Goal: Task Accomplishment & Management: Use online tool/utility

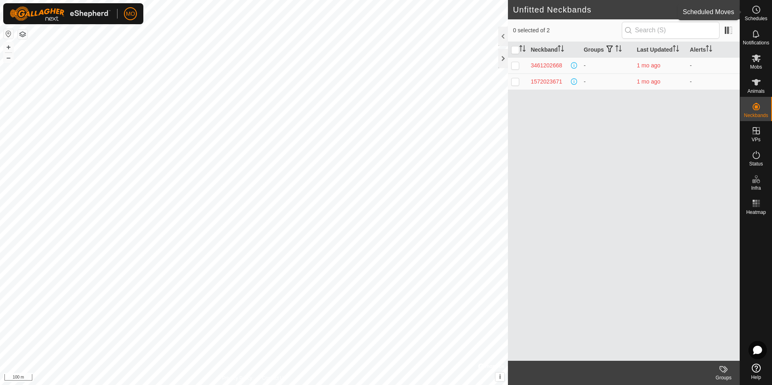
click at [755, 8] on icon at bounding box center [756, 10] width 10 height 10
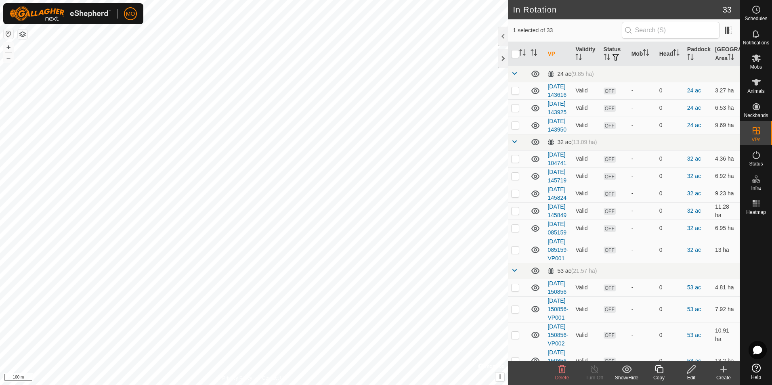
checkbox input "true"
checkbox input "false"
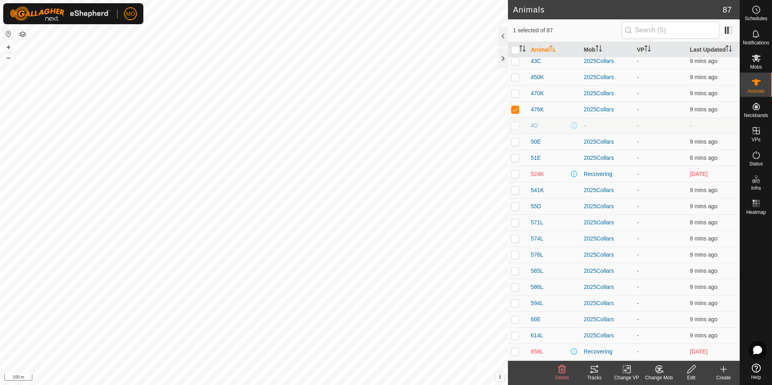
scroll to position [686, 0]
click at [592, 373] on icon at bounding box center [594, 370] width 10 height 10
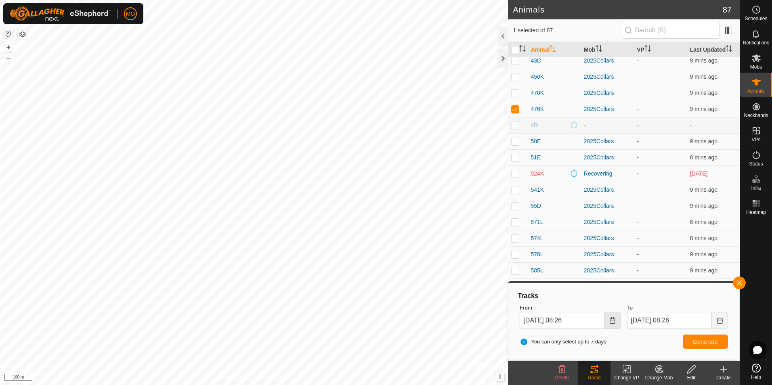
click at [612, 325] on button "Choose Date" at bounding box center [612, 320] width 16 height 17
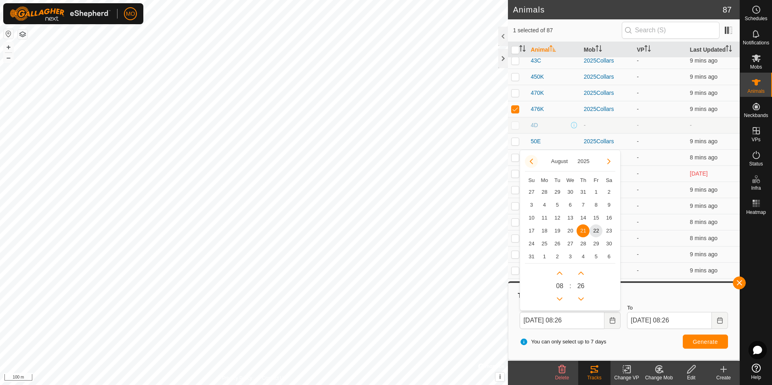
click at [531, 159] on button "Previous Month" at bounding box center [531, 161] width 13 height 13
click at [529, 205] on span "6" at bounding box center [531, 205] width 13 height 13
type input "[DATE] 08:26"
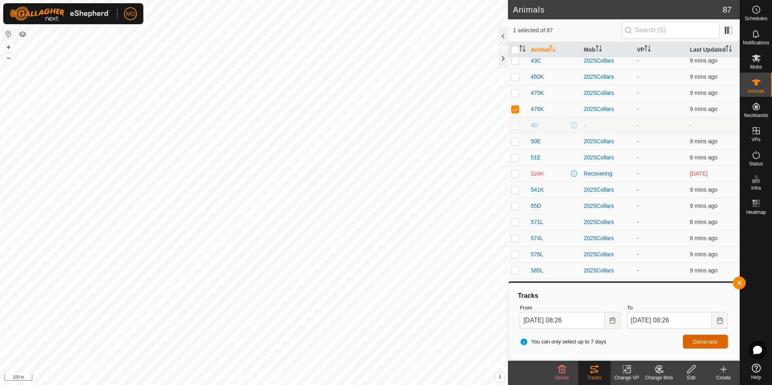
click at [709, 340] on span "Generate" at bounding box center [705, 342] width 25 height 6
click at [682, 29] on input "text" at bounding box center [671, 30] width 98 height 17
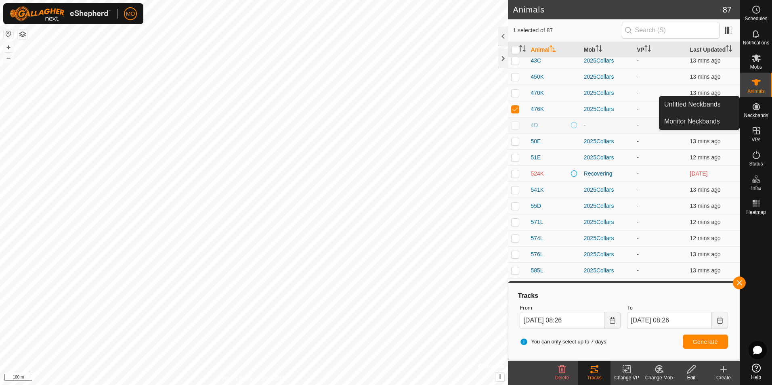
click at [753, 107] on icon at bounding box center [756, 107] width 10 height 10
click at [702, 117] on link "Monitor Neckbands" at bounding box center [699, 121] width 80 height 16
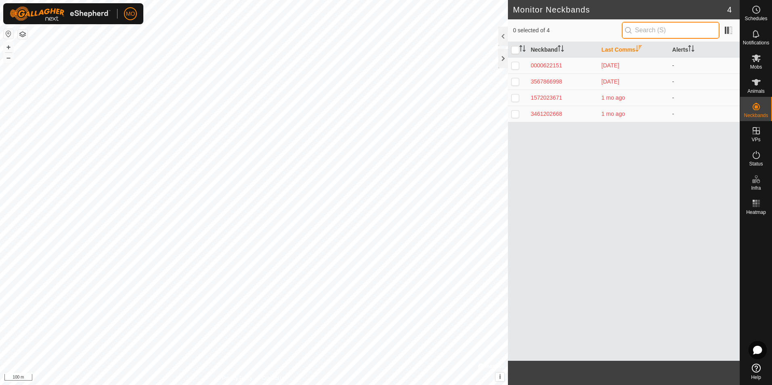
click at [669, 29] on input "text" at bounding box center [671, 30] width 98 height 17
paste input "2841146467"
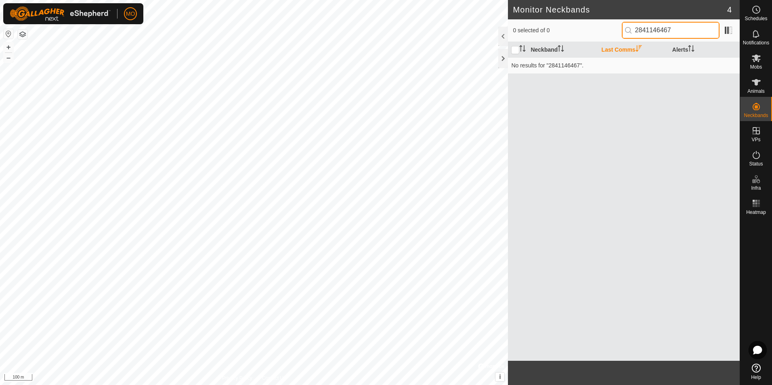
type input "2841146467"
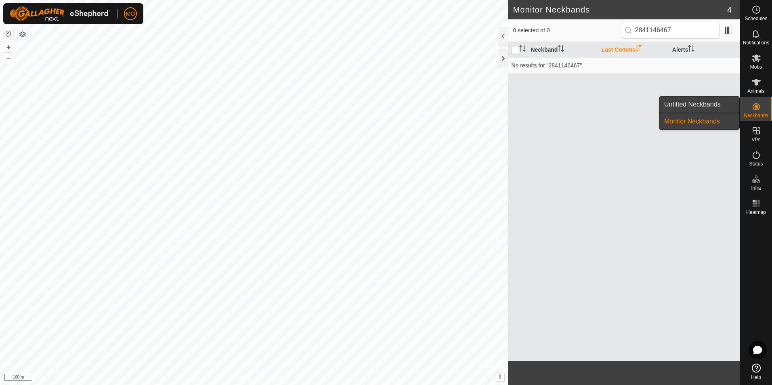
click at [710, 104] on link "Unfitted Neckbands" at bounding box center [699, 104] width 80 height 16
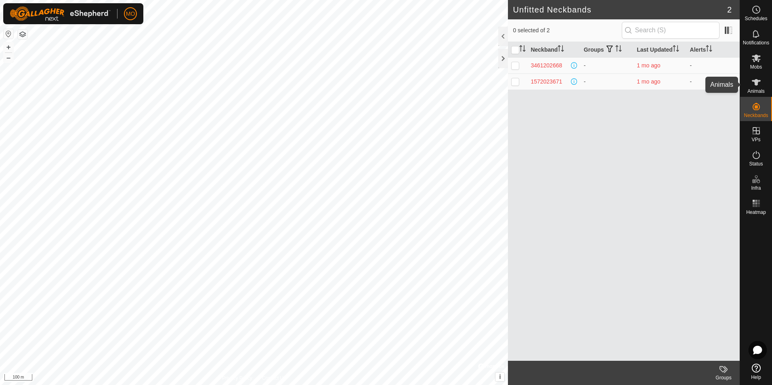
click at [757, 88] on es-animals-svg-icon at bounding box center [756, 82] width 15 height 13
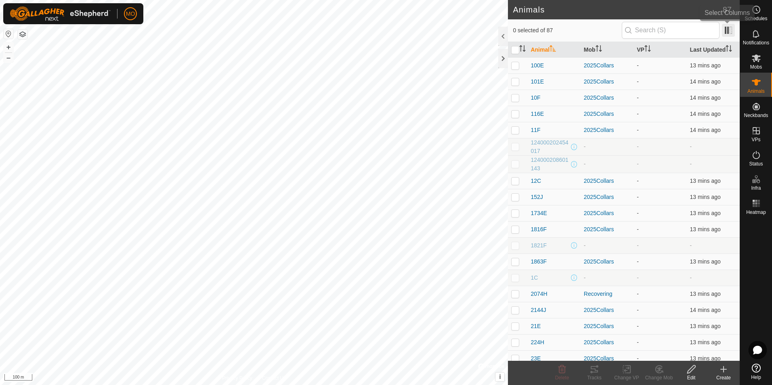
click at [730, 30] on span at bounding box center [728, 30] width 13 height 13
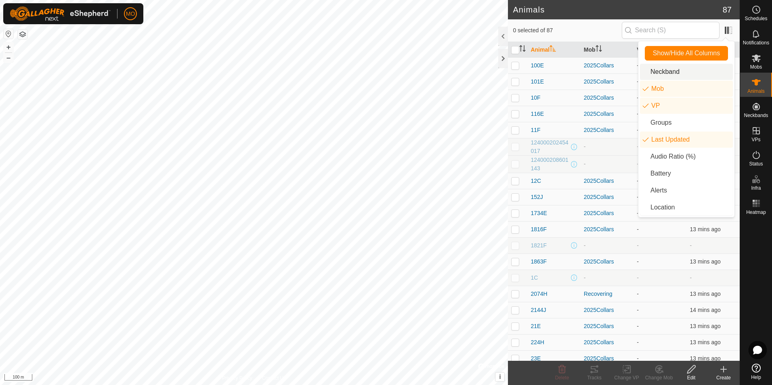
click at [669, 69] on li "Neckband" at bounding box center [686, 72] width 93 height 16
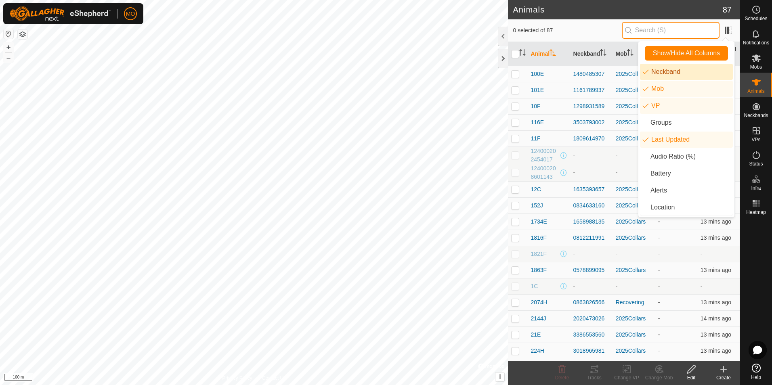
click at [676, 29] on input "text" at bounding box center [671, 30] width 98 height 17
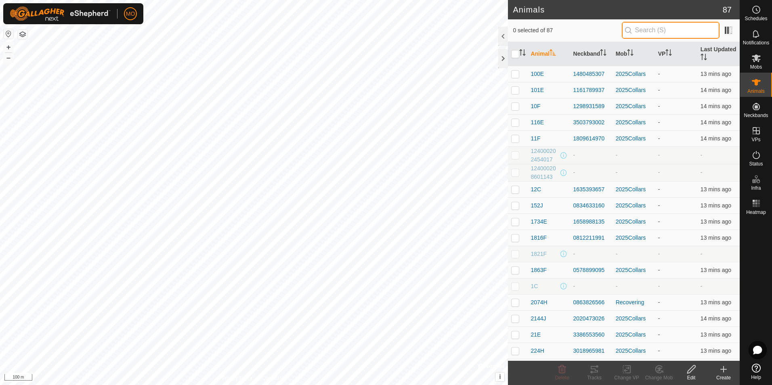
paste input "2841146467"
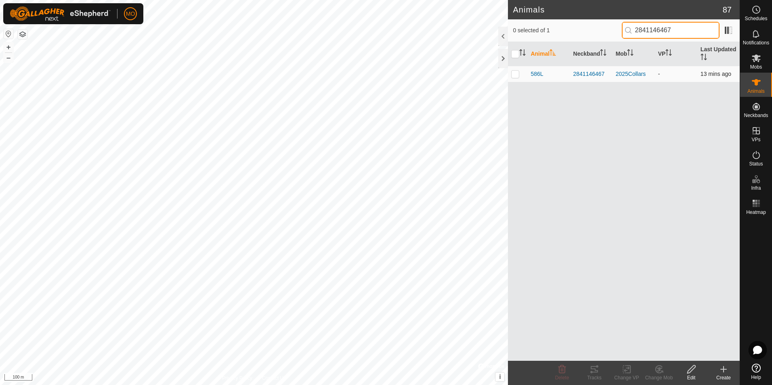
type input "2841146467"
click at [515, 75] on p-checkbox at bounding box center [515, 74] width 8 height 6
checkbox input "true"
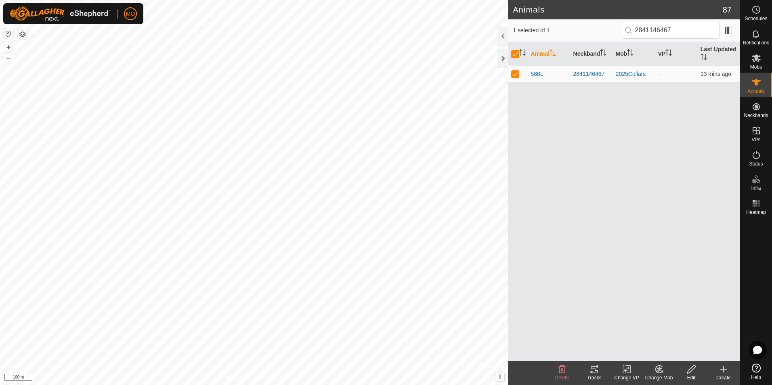
click at [593, 371] on icon at bounding box center [594, 370] width 10 height 10
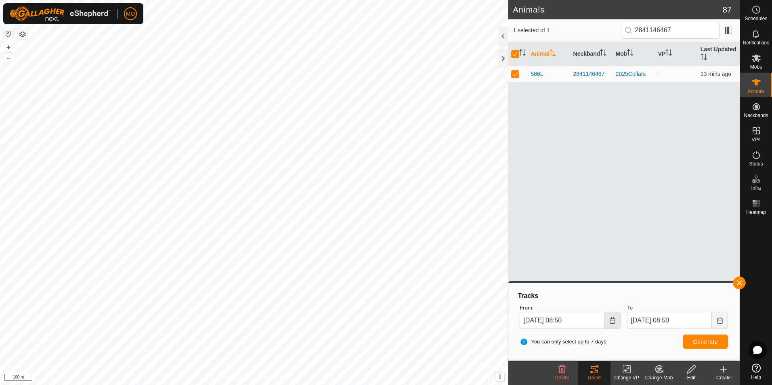
click at [615, 323] on icon "Choose Date" at bounding box center [612, 320] width 5 height 6
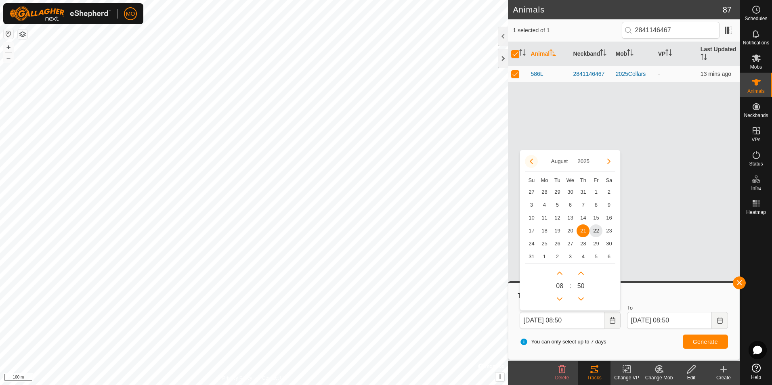
click at [530, 162] on button "Previous Month" at bounding box center [531, 161] width 13 height 13
click at [546, 206] on span "7" at bounding box center [544, 205] width 13 height 13
type input "[DATE] 08:50"
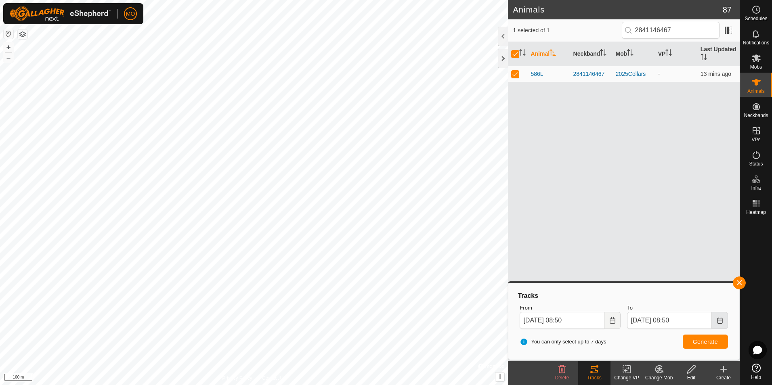
click at [715, 321] on button "Choose Date" at bounding box center [720, 320] width 16 height 17
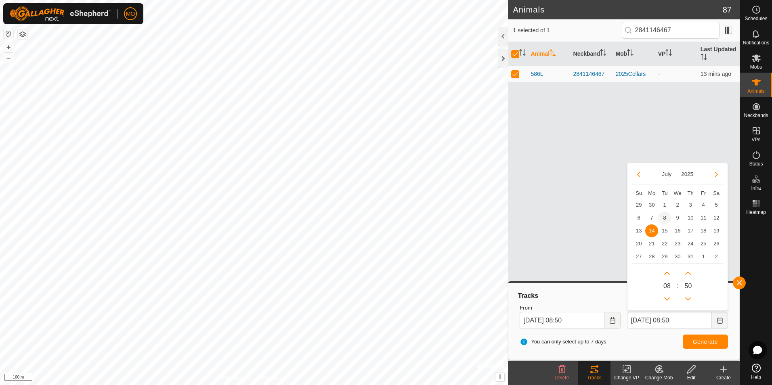
click at [663, 217] on span "8" at bounding box center [664, 218] width 13 height 13
type input "[DATE] 08:50"
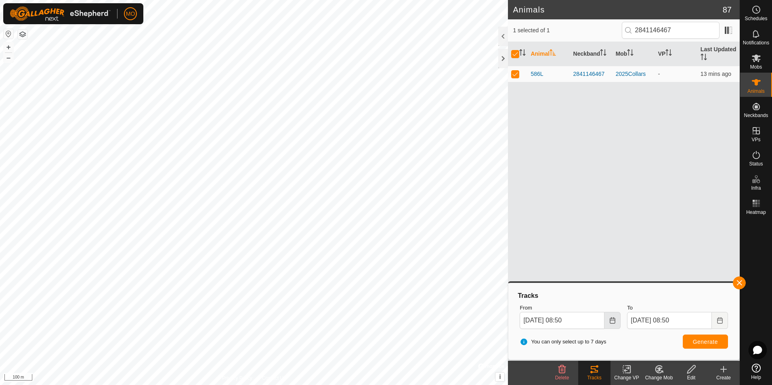
click at [614, 320] on icon "Choose Date" at bounding box center [612, 320] width 5 height 6
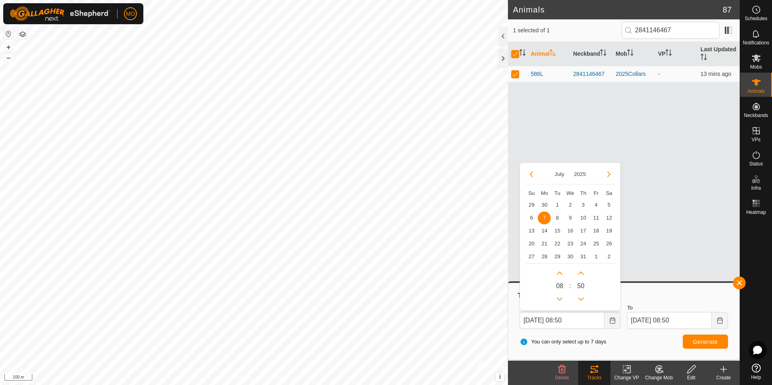
click at [546, 218] on span "7" at bounding box center [544, 218] width 13 height 13
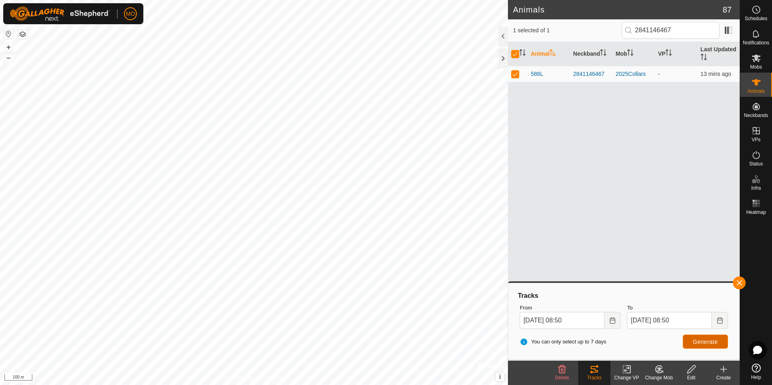
click at [699, 342] on span "Generate" at bounding box center [705, 342] width 25 height 6
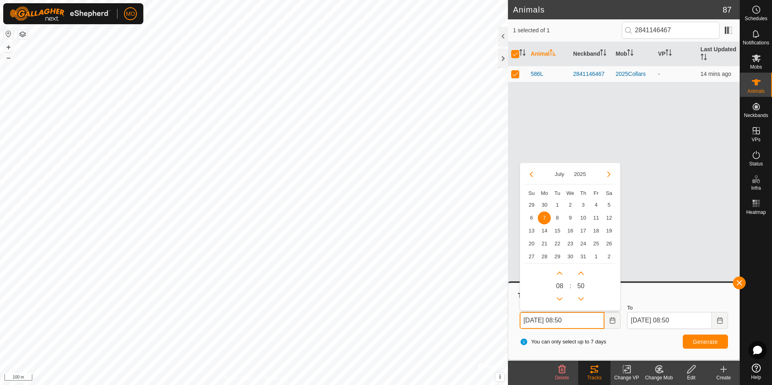
drag, startPoint x: 577, startPoint y: 320, endPoint x: 562, endPoint y: 321, distance: 15.0
click at [562, 321] on input "[DATE] 08:50" at bounding box center [562, 320] width 85 height 17
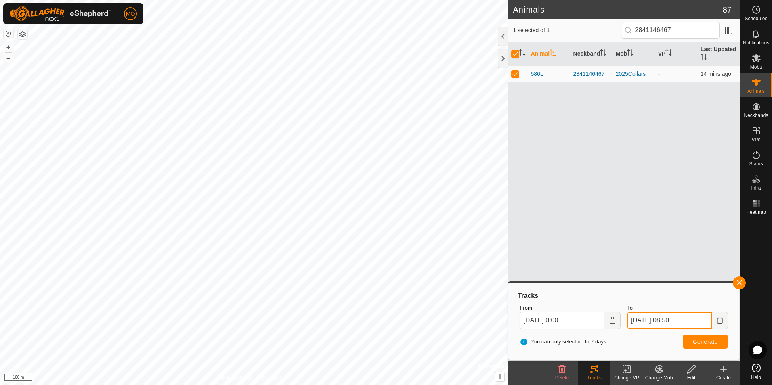
type input "[DATE] 00:00"
click at [686, 321] on input "[DATE] 08:50" at bounding box center [669, 320] width 85 height 17
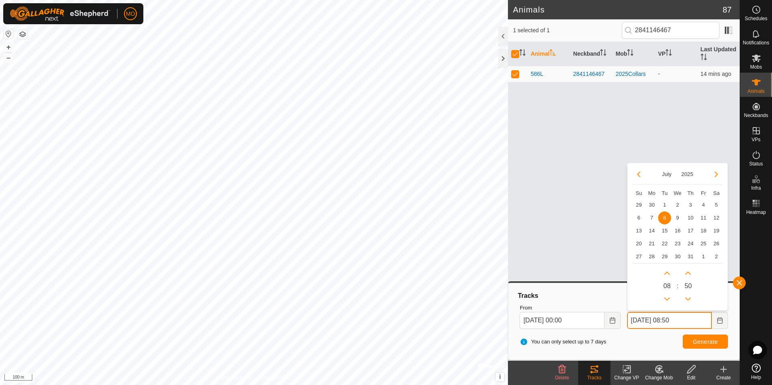
drag, startPoint x: 672, startPoint y: 320, endPoint x: 706, endPoint y: 319, distance: 33.5
click at [706, 319] on input "[DATE] 08:50" at bounding box center [669, 320] width 85 height 17
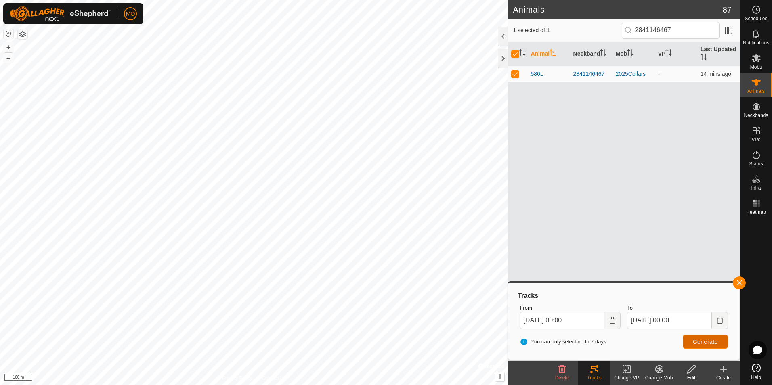
click at [702, 342] on span "Generate" at bounding box center [705, 342] width 25 height 6
click at [611, 322] on icon "Choose Date" at bounding box center [612, 320] width 6 height 6
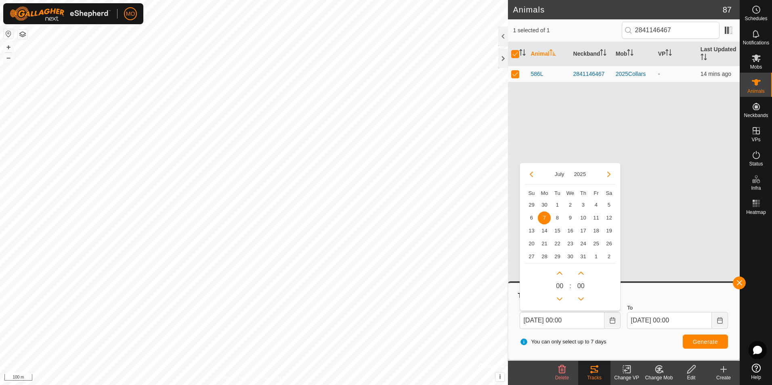
click at [545, 218] on span "7" at bounding box center [544, 218] width 13 height 13
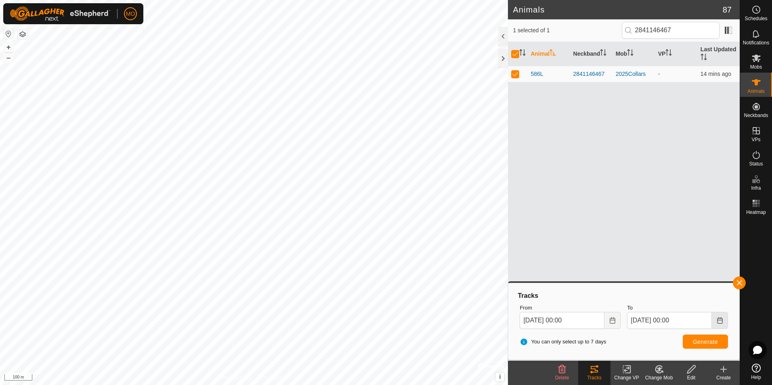
click at [721, 324] on button "Choose Date" at bounding box center [720, 320] width 16 height 17
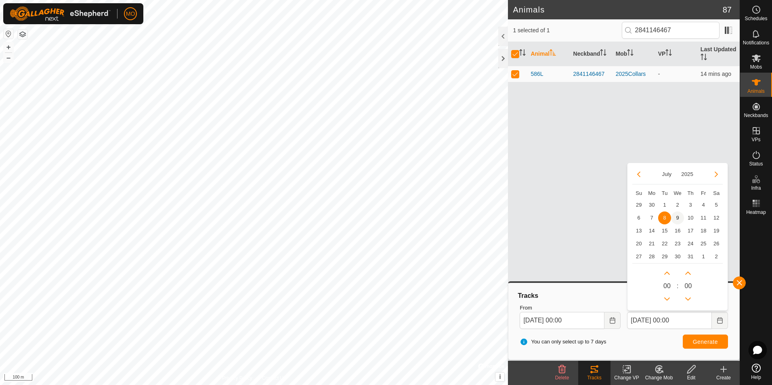
click at [675, 217] on span "9" at bounding box center [677, 218] width 13 height 13
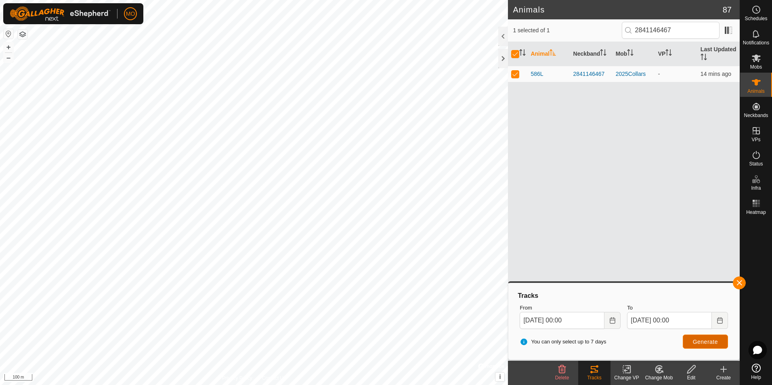
click at [702, 340] on span "Generate" at bounding box center [705, 342] width 25 height 6
click at [719, 322] on icon "Choose Date" at bounding box center [720, 320] width 6 height 6
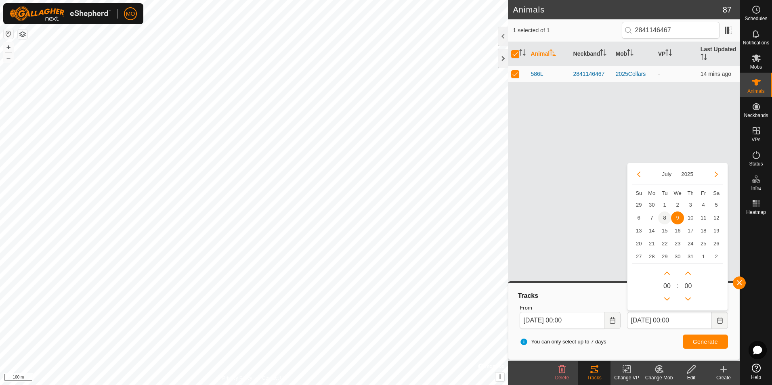
click at [661, 216] on span "8" at bounding box center [664, 218] width 13 height 13
type input "[DATE] 00:00"
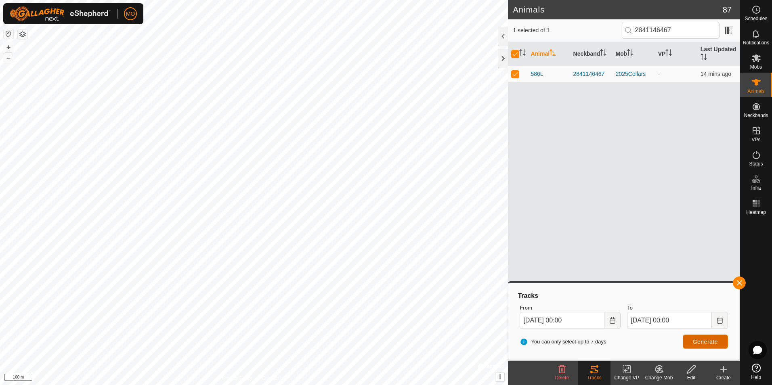
click at [706, 343] on span "Generate" at bounding box center [705, 342] width 25 height 6
click at [583, 30] on span "1 selected of 1" at bounding box center [567, 30] width 109 height 8
drag, startPoint x: 684, startPoint y: 28, endPoint x: 545, endPoint y: 35, distance: 139.1
click at [545, 35] on div "1 selected of 1 2841146467" at bounding box center [624, 30] width 222 height 17
paste input "3046288574"
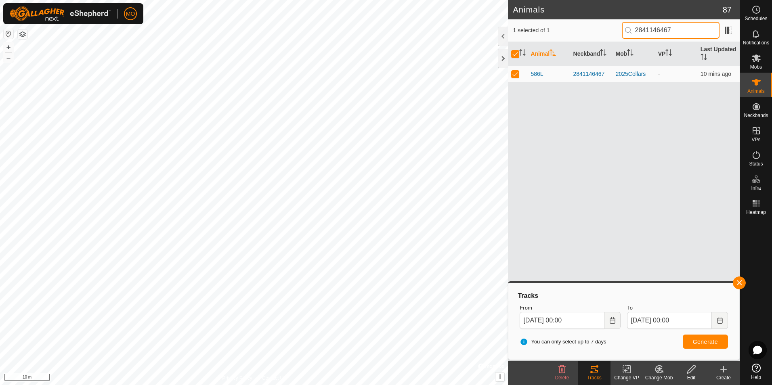
type input "3046288574"
checkbox input "false"
type input "3046288574"
click at [703, 342] on span "Generate" at bounding box center [705, 342] width 25 height 6
click at [514, 75] on p-checkbox at bounding box center [515, 74] width 8 height 6
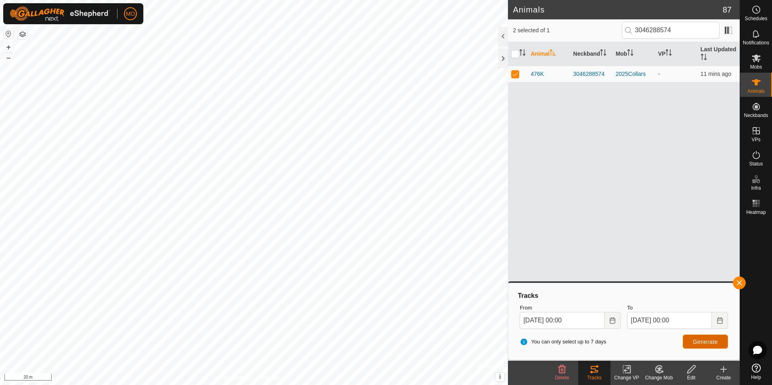
click at [705, 342] on span "Generate" at bounding box center [705, 342] width 25 height 6
click at [620, 320] on button "Choose Date" at bounding box center [612, 320] width 16 height 17
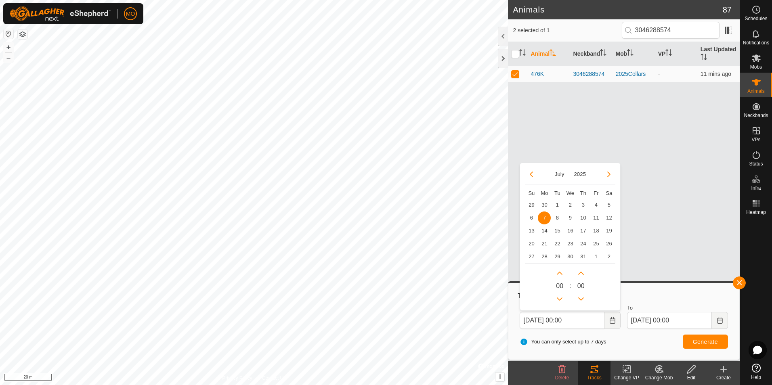
click at [541, 216] on span "7" at bounding box center [544, 218] width 13 height 13
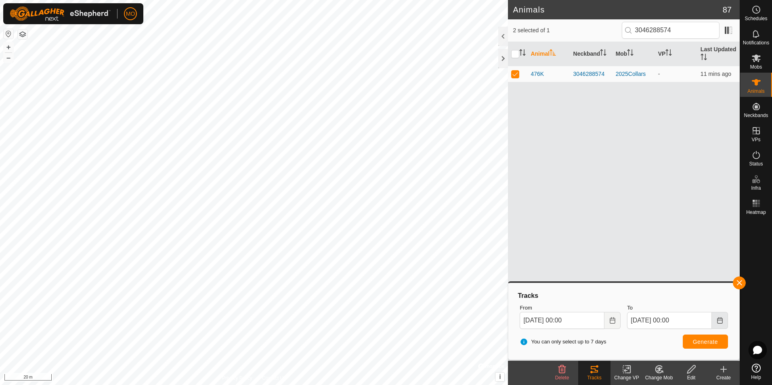
click at [718, 324] on button "Choose Date" at bounding box center [720, 320] width 16 height 17
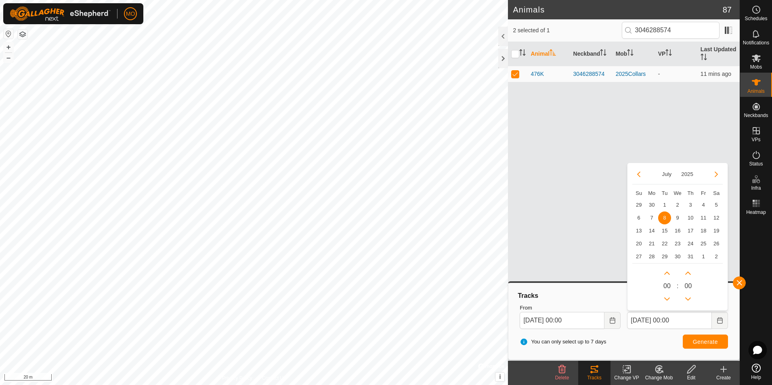
click at [669, 213] on td "8 8" at bounding box center [664, 218] width 13 height 13
click at [666, 216] on span "8" at bounding box center [664, 218] width 13 height 13
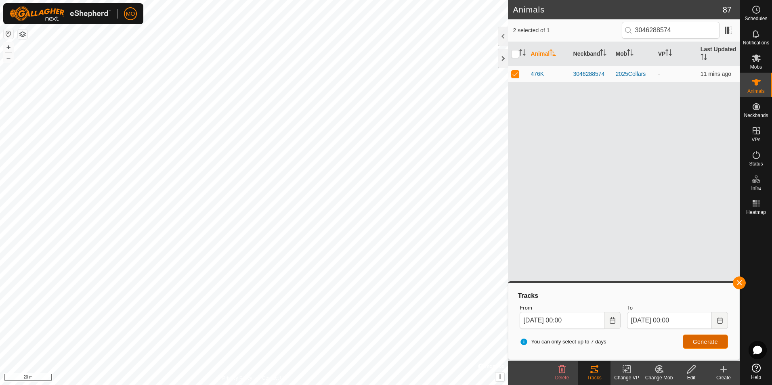
click at [707, 344] on span "Generate" at bounding box center [705, 342] width 25 height 6
click at [515, 75] on p-checkbox at bounding box center [515, 74] width 8 height 6
click at [621, 119] on div "Animal Neckband Mob VP Last Updated 476K 3046288574 2025Collars - 11 mins ago" at bounding box center [624, 201] width 232 height 319
click at [519, 77] on p-tablecheckbox at bounding box center [515, 74] width 8 height 6
checkbox input "true"
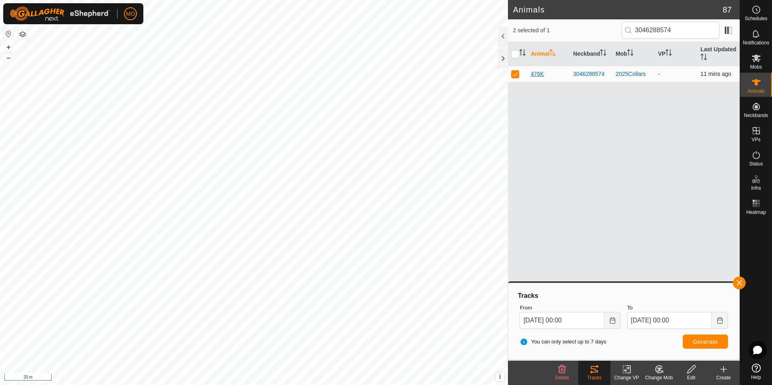
click at [535, 75] on span "476K" at bounding box center [537, 74] width 13 height 8
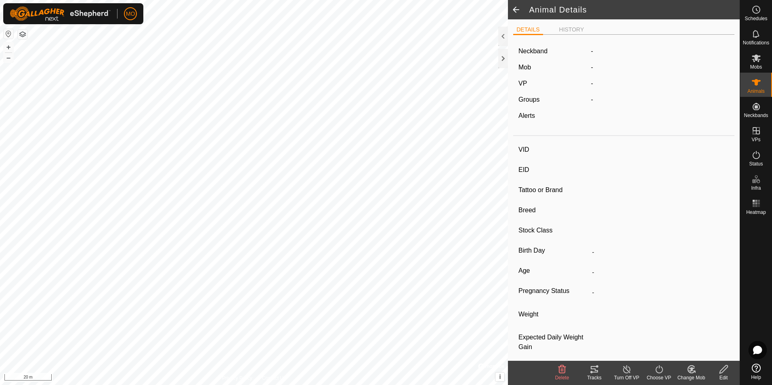
type input "476K"
type input "124000189631697"
type input "-"
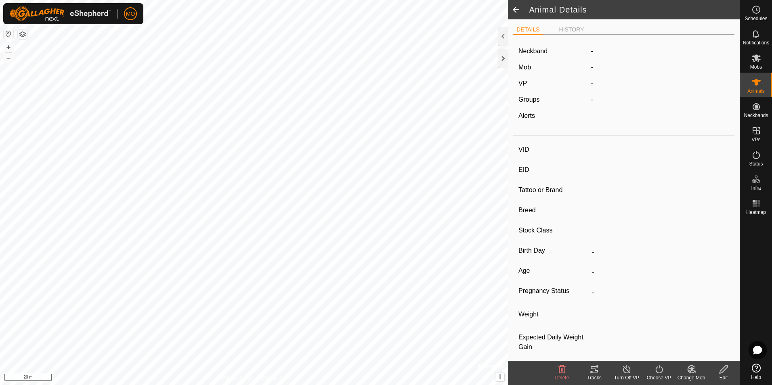
type input "0 kg"
type input "-"
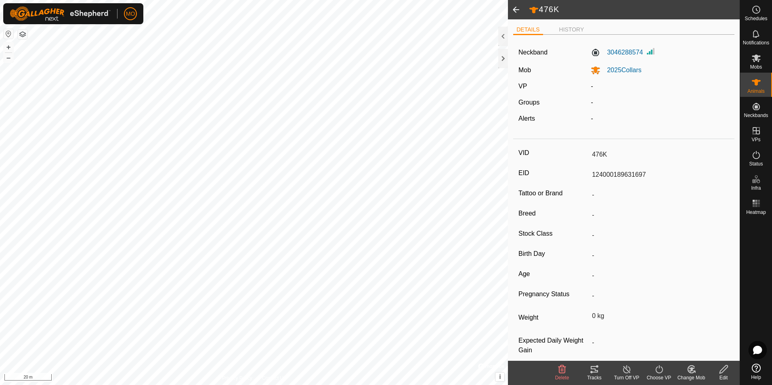
click at [597, 374] on icon at bounding box center [594, 370] width 10 height 10
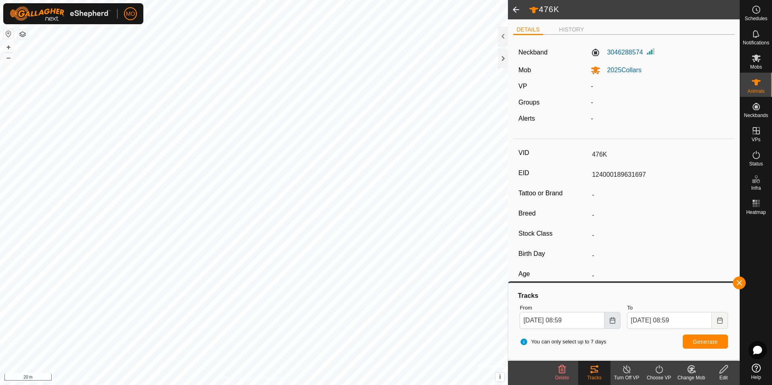
click at [612, 321] on icon "Choose Date" at bounding box center [612, 320] width 6 height 6
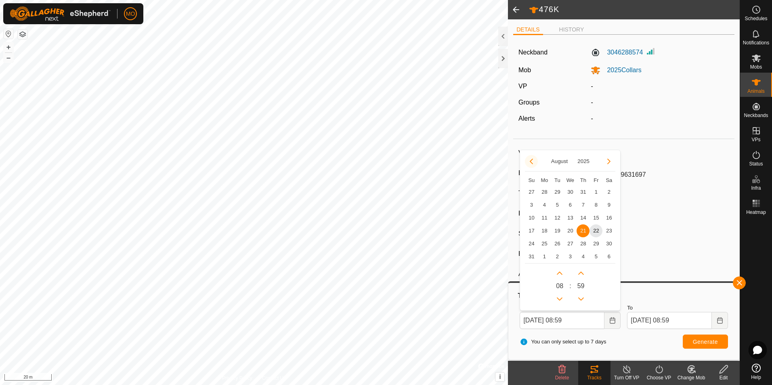
click at [533, 163] on button "Previous Month" at bounding box center [531, 161] width 13 height 13
click at [547, 206] on span "7" at bounding box center [544, 205] width 13 height 13
type input "[DATE] 08:59"
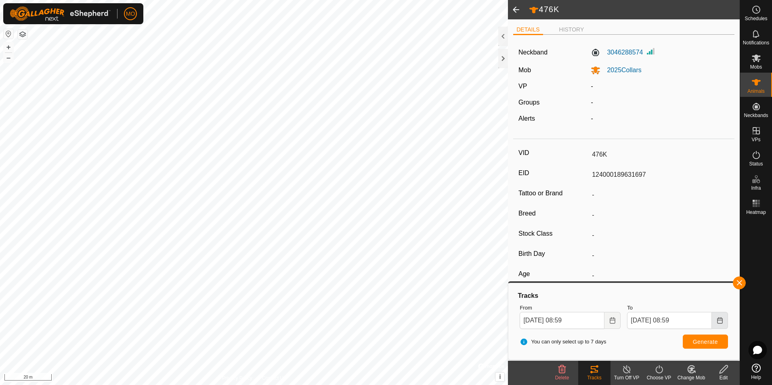
click at [723, 324] on button "Choose Date" at bounding box center [720, 320] width 16 height 17
click at [663, 218] on span "8" at bounding box center [664, 218] width 13 height 13
type input "[DATE] 08:59"
click at [698, 342] on span "Generate" at bounding box center [705, 342] width 25 height 6
click at [757, 60] on icon at bounding box center [756, 59] width 9 height 8
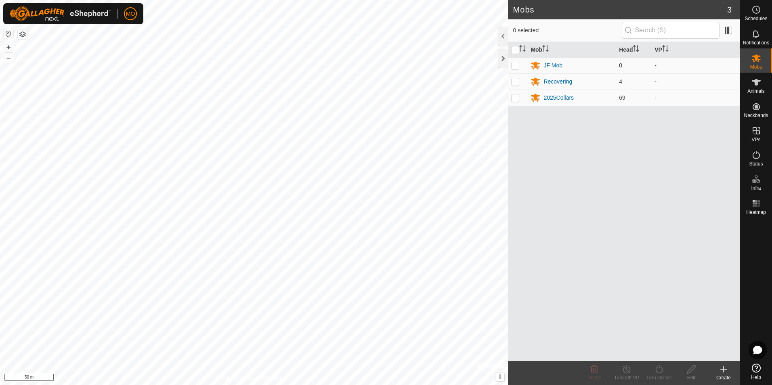
click at [556, 66] on div "JF Mob" at bounding box center [552, 65] width 19 height 8
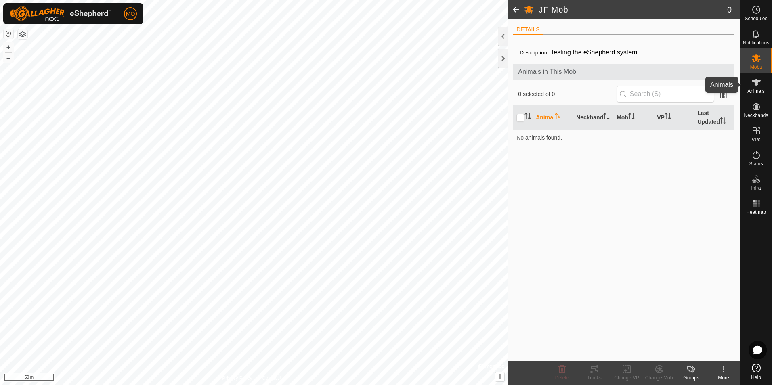
click at [757, 87] on es-animals-svg-icon at bounding box center [756, 82] width 15 height 13
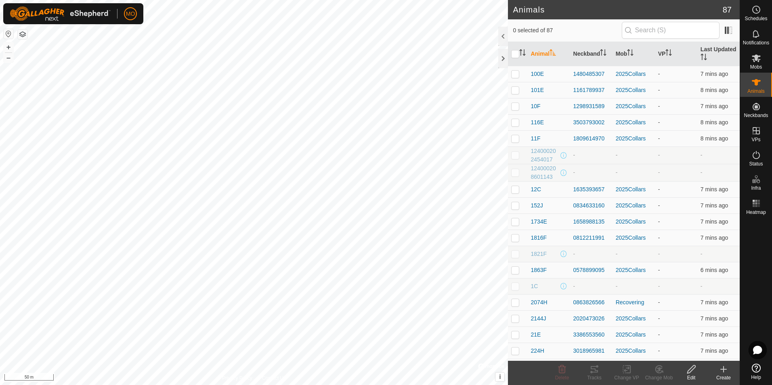
click at [516, 157] on p-checkbox at bounding box center [515, 155] width 8 height 6
checkbox input "true"
click at [597, 371] on icon at bounding box center [594, 369] width 7 height 6
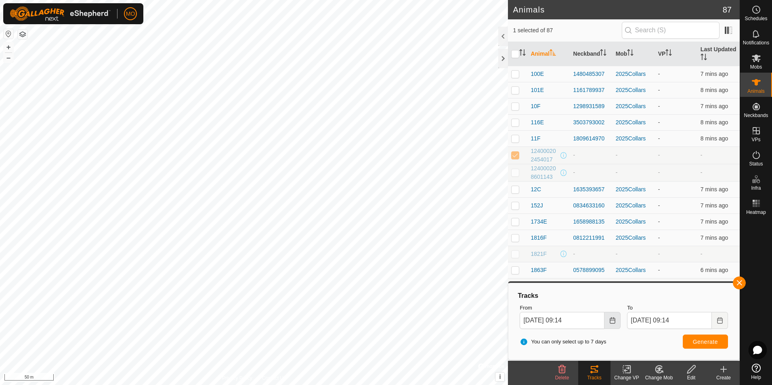
click at [610, 322] on icon "Choose Date" at bounding box center [612, 320] width 6 height 6
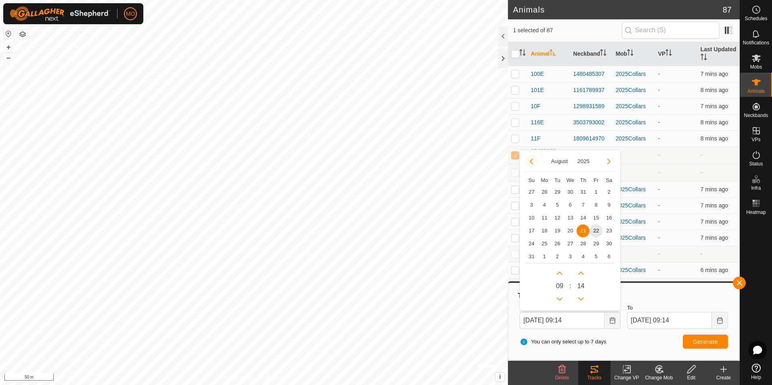
click at [531, 162] on button "Previous Month" at bounding box center [531, 161] width 13 height 13
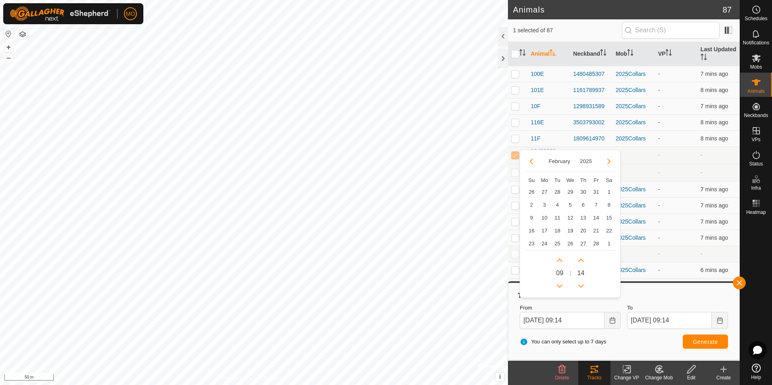
click at [531, 162] on button "Previous Month" at bounding box center [531, 161] width 13 height 13
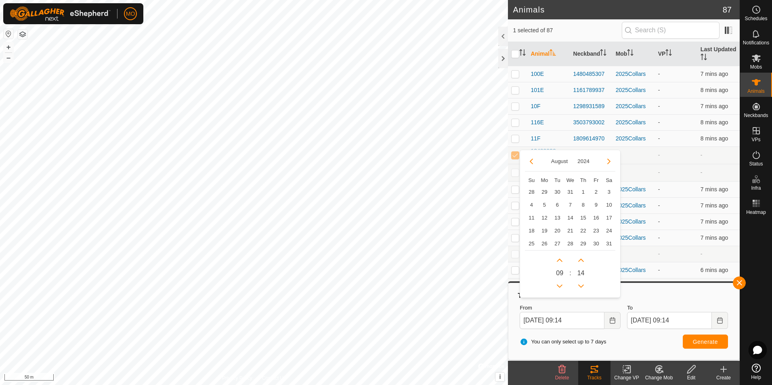
click at [531, 162] on button "Previous Month" at bounding box center [531, 161] width 13 height 13
click at [543, 193] on span "1" at bounding box center [544, 192] width 13 height 13
type input "[DATE] 09:14"
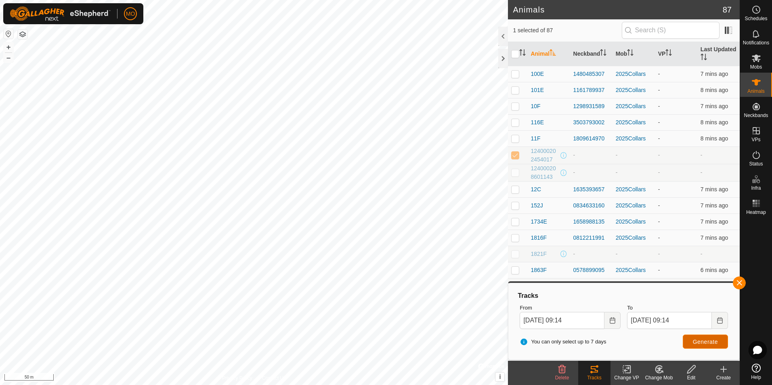
click at [700, 342] on span "Generate" at bounding box center [705, 342] width 25 height 6
click at [517, 155] on p-checkbox at bounding box center [515, 155] width 8 height 6
click at [513, 159] on td at bounding box center [517, 155] width 19 height 17
click at [513, 156] on p-checkbox at bounding box center [515, 155] width 8 height 6
checkbox input "false"
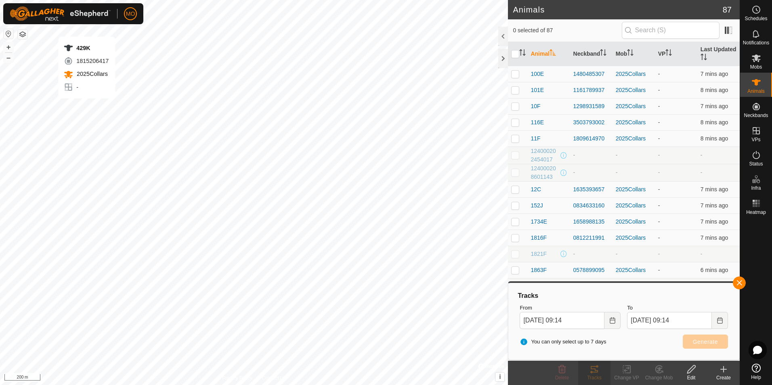
checkbox input "true"
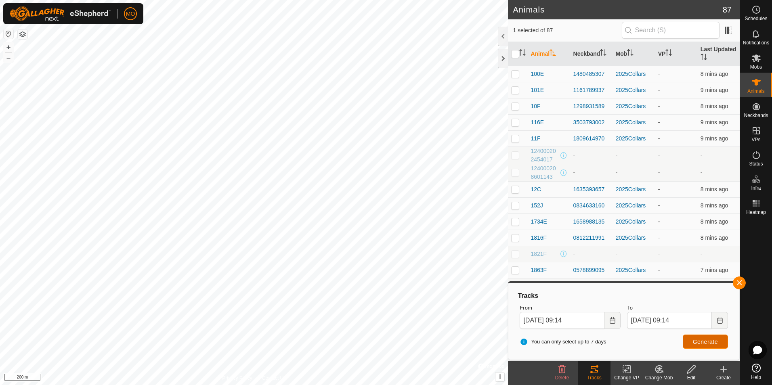
click at [709, 341] on span "Generate" at bounding box center [705, 342] width 25 height 6
click at [502, 59] on div at bounding box center [503, 58] width 10 height 19
